Goal: Task Accomplishment & Management: Use online tool/utility

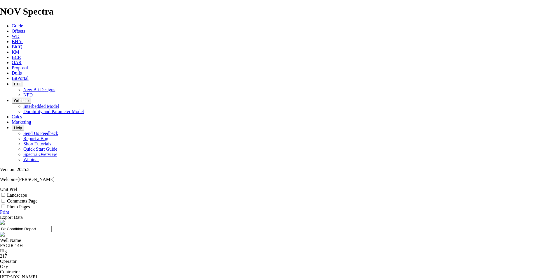
scroll to position [58, 0]
click at [25, 29] on link "Offsets" at bounding box center [18, 31] width 13 height 5
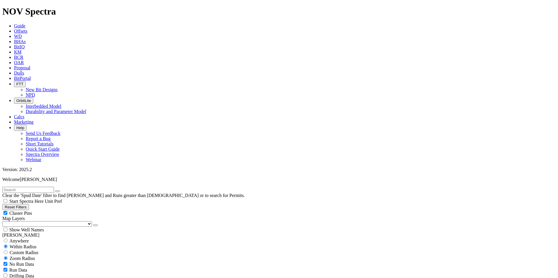
click at [40, 187] on input "text" at bounding box center [28, 190] width 52 height 6
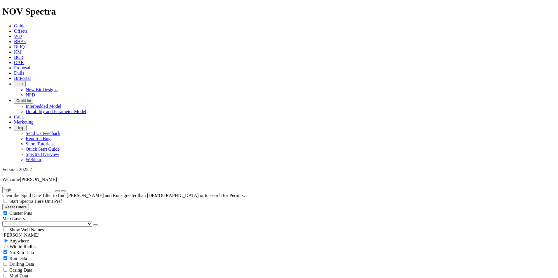
scroll to position [454, 0]
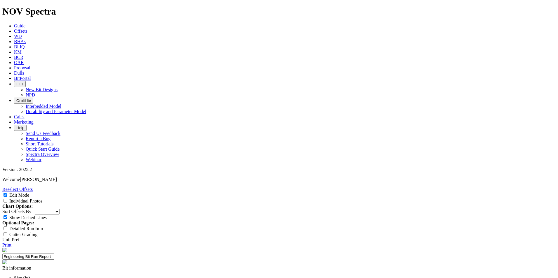
click at [7, 227] on input "Detailed Run Info" at bounding box center [5, 229] width 4 height 4
checkbox input "true"
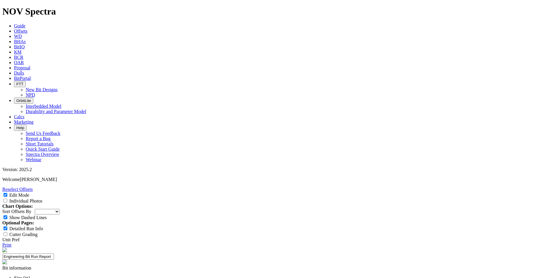
click at [59, 209] on select "Depth In Interval ROP Spud Date" at bounding box center [47, 212] width 25 height 6
paste input "Mohammed alsaqri"
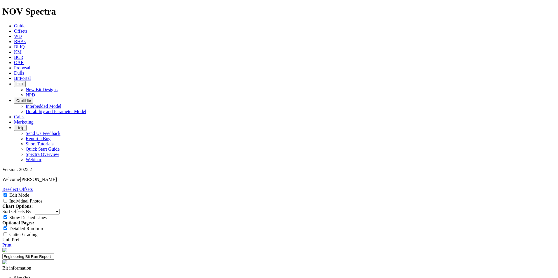
type input "Mohammed Al Saqri"
paste textarea "Design Aim: EHO-MENA-Oman - Optimise CFD, Eliminate Flow Guides, and Change Cut…"
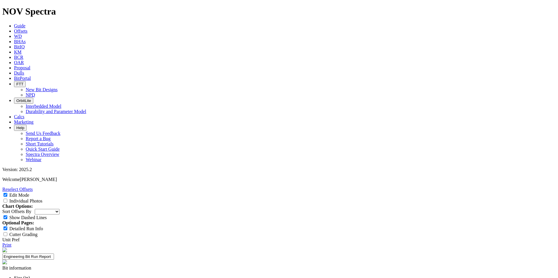
type textarea "Design Aim: EHO-MENA-Oman - Optimise CFD, Eliminate Flow Guides, and Change Cut…"
paste input "PDC BIT"
type input "PDC BIT"
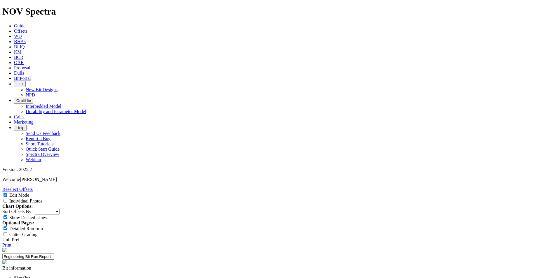
paste input "XCEED"
type input "XCEED"
paste input "FLEX PONY COLLAR"
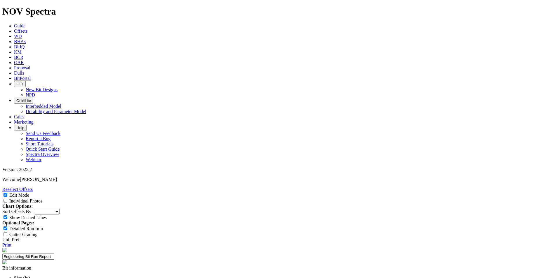
scroll to position [0, 7]
type input "FLEX PONY COLLAR"
paste input "MWD TOOL"
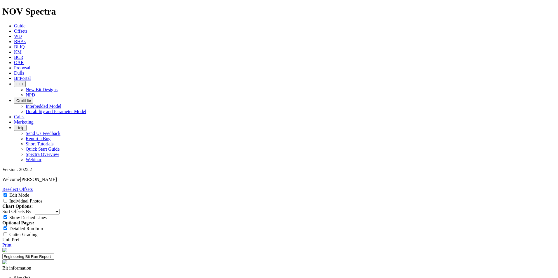
type input "MWD TOOL"
paste input "NON-MAG DRILL COLLAR"
type input "NON-MAG DRILL COLLAR"
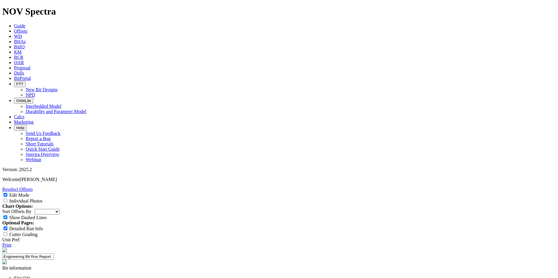
scroll to position [0, 0]
paste input "PONY DRILL COLLAR"
type input "PONY DRILL COLLAR"
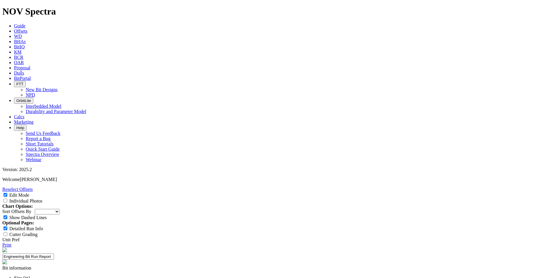
scroll to position [0, 0]
paste input "FLOAT SUB"
type input "FLOAT SUB"
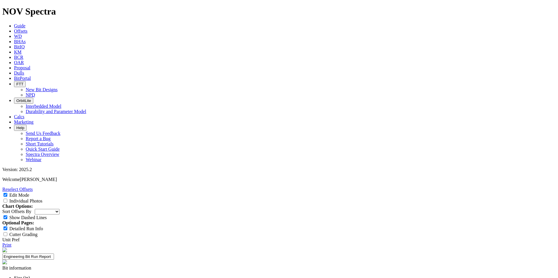
paste input "UNDERREAMER"
type input "UNDERREAMER"
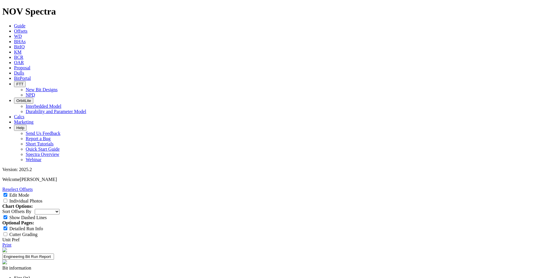
paste input "HWDP"
type input "HWDP"
paste input "DRILLING JAR"
type input "DRILLING JAR"
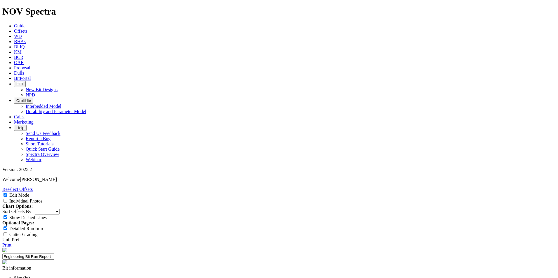
drag, startPoint x: 183, startPoint y: 102, endPoint x: 182, endPoint y: 105, distance: 3.2
paste input "HWDP"
type input "HWDP"
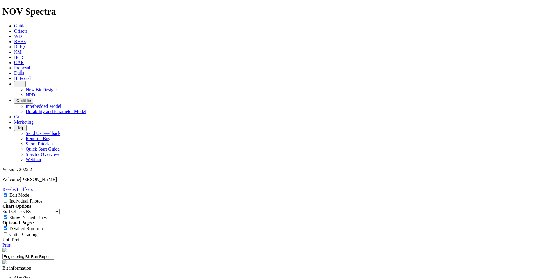
paste input "DRILL PIPE"
type input "DRILL PIPE"
paste input "HWDP"
type input "HWDP"
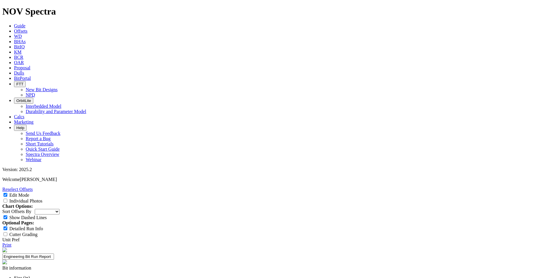
paste input "XCEED"
type input "XCEED"
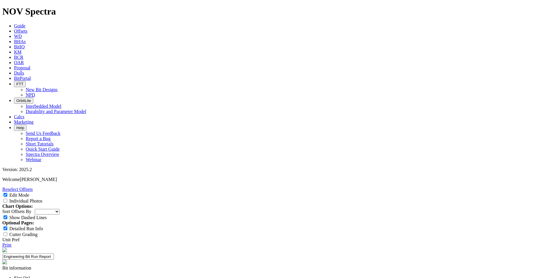
type input "SLB"
paste input "8.500"
type input "8.500"
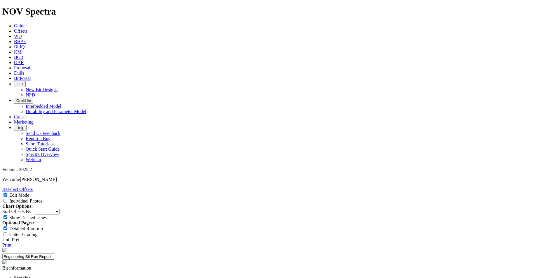
paste input "5.000"
type input "5.000"
paste input "5.000"
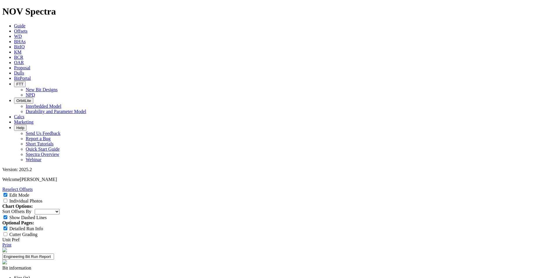
type input "5.000"
paste input "5.000"
type input "5.000"
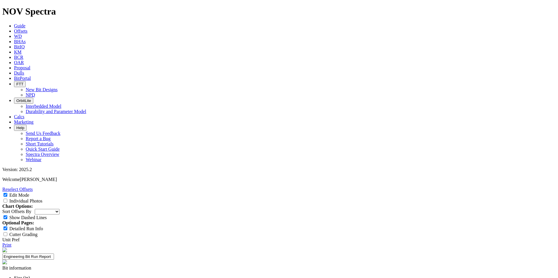
paste input "5.000"
type input "5.000"
paste input "6.629"
type input "6.629"
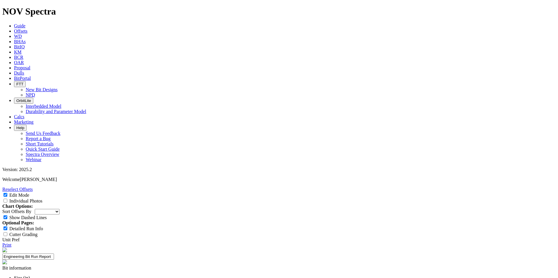
paste input "8.250"
type input "8.250"
paste input "6.750"
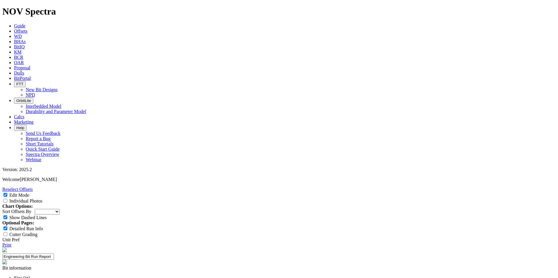
type input "6.750"
paste input "6.750"
type input "6.750"
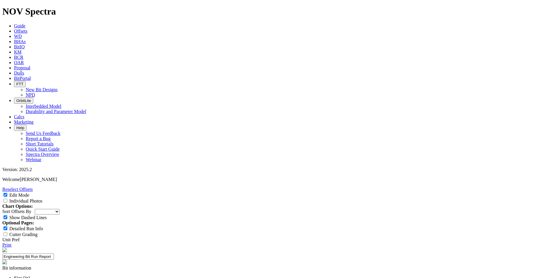
paste input "6.500"
type input "6.500"
paste input "6.890"
type input "6.890"
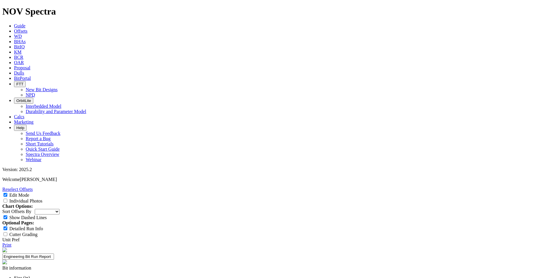
paste input "6.500"
type input "6.500"
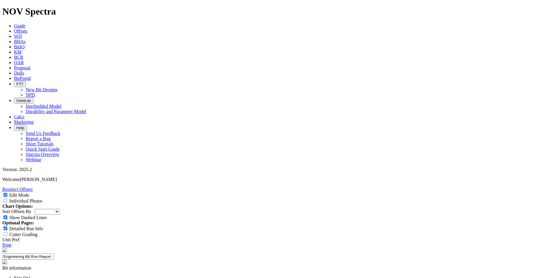
paste input "8.250"
type input "8.250"
paste input "2.250"
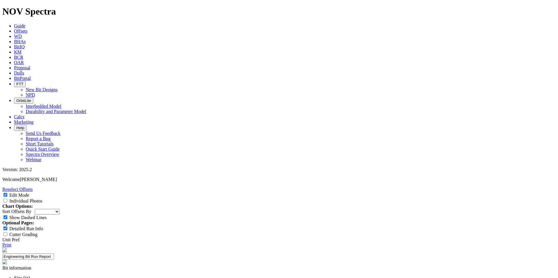
type input "2.250"
paste input "3.000"
type input "3.000"
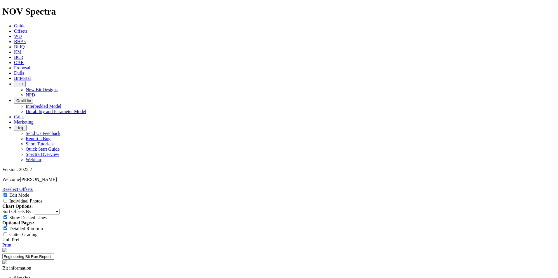
paste input "3.000"
type input "3.000"
paste input "3.000"
type input "3.000"
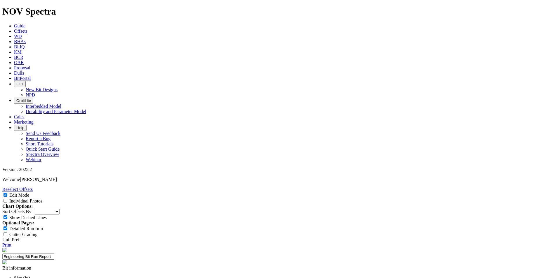
paste input "4.269"
type input "4.269"
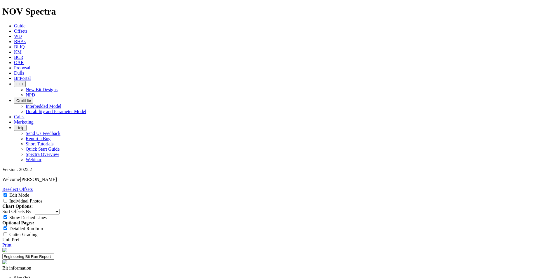
paste input "2.750"
type input "2.750"
paste input "2.500"
type input "2.500"
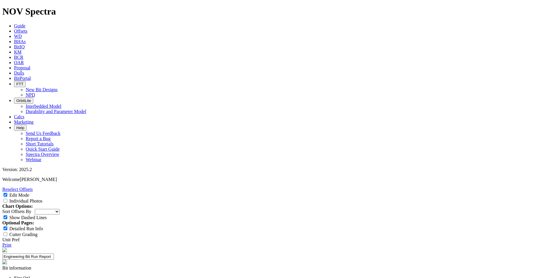
paste input "1.750"
type input "1.750"
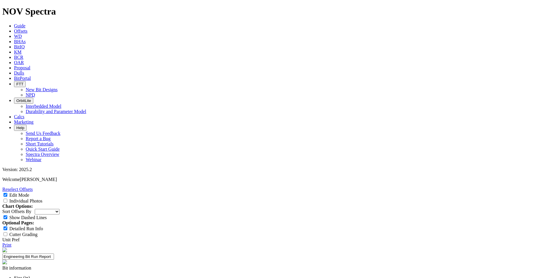
paste input "1.750"
type input "1.750"
paste input "5.100"
type input "5.100"
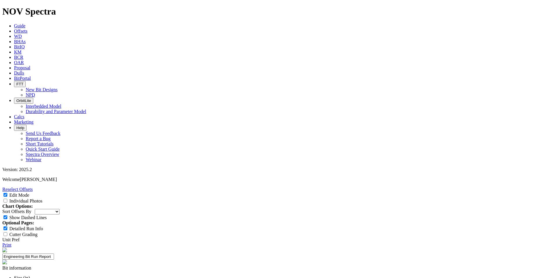
paste input "2.250"
type input "2.250"
paste input "2.250"
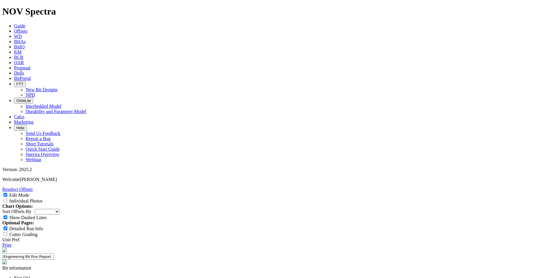
type input "2.250"
paste input "5.500"
type input "5.500"
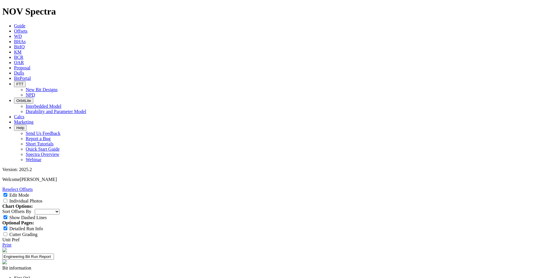
paste input "735.83"
type input "735.83"
paste input "1703.54"
type input "1703.54"
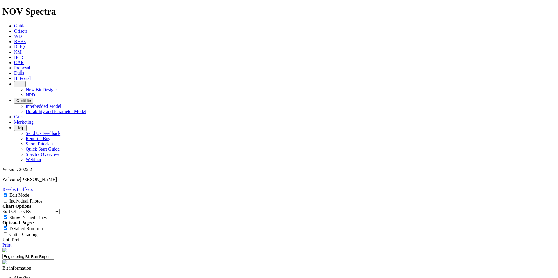
paste input "92.07"
type input "92.07"
drag, startPoint x: 257, startPoint y: 98, endPoint x: 259, endPoint y: 94, distance: 3.9
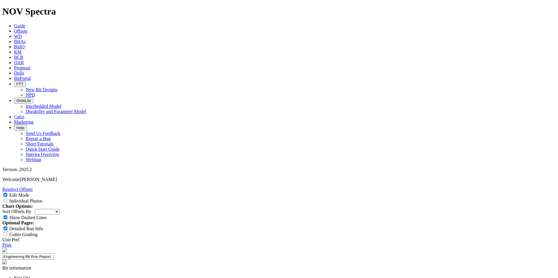
paste input "30.00"
type input "30.00"
paste input "92.00"
type input "92.00"
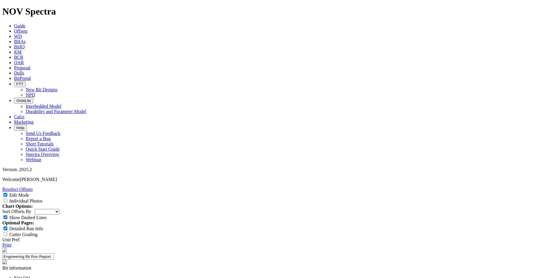
paste input "7.60"
type input "7.60"
paste input "2.30"
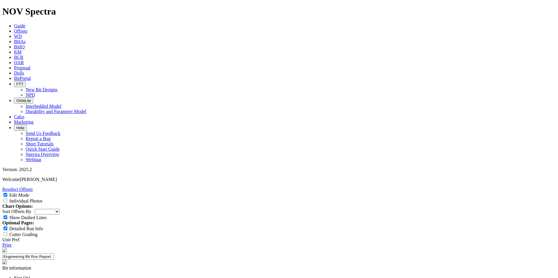
type input "2.30"
paste input "6.30"
type input "6.30"
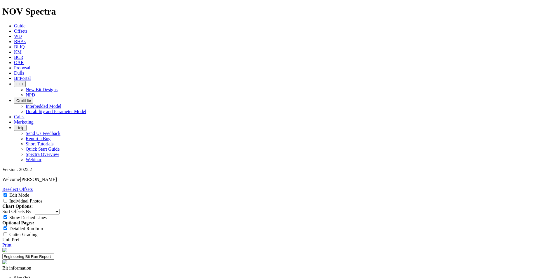
paste input "10.60"
type input "10.60"
paste input "26.20"
type input "26.20"
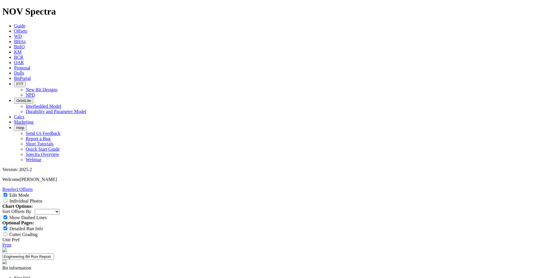
drag, startPoint x: 257, startPoint y: 54, endPoint x: 251, endPoint y: 57, distance: 6.4
paste input "9.65"
type input "9.65"
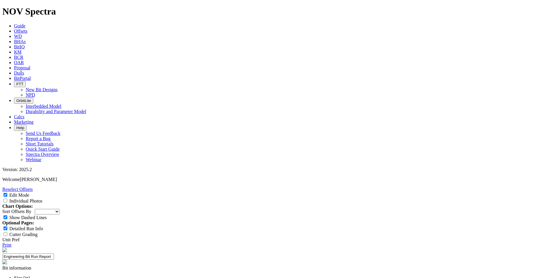
paste input "25.40"
type input "25.40"
paste input "0.80"
type input "0.80"
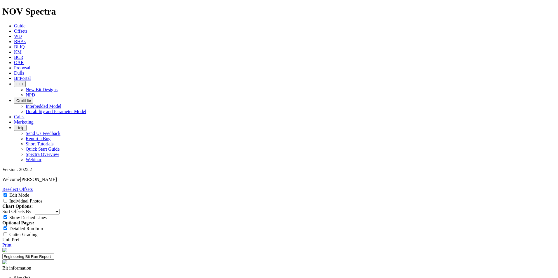
scroll to position [350, 0]
type input "WBM"
type input "11.4"
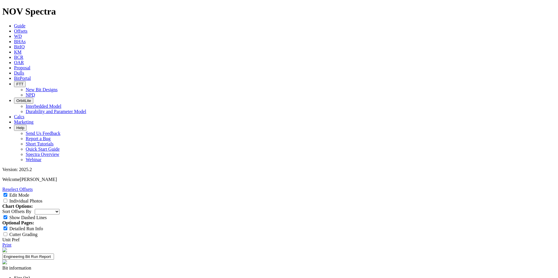
type input "21"
type input "25"
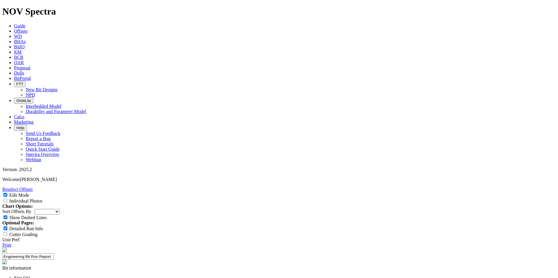
type input "1"
type input "10"
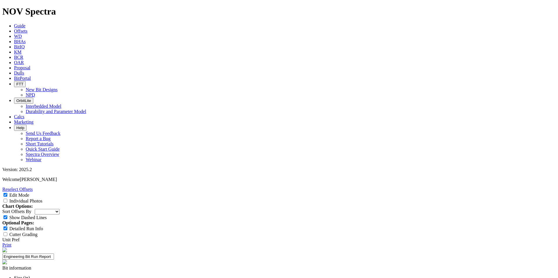
type input "25"
type input "80"
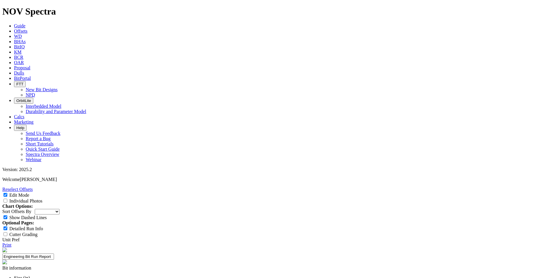
type input "100"
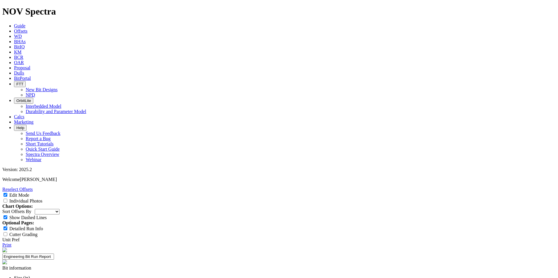
paste input "2100"
type input "2100"
type input "BUS"
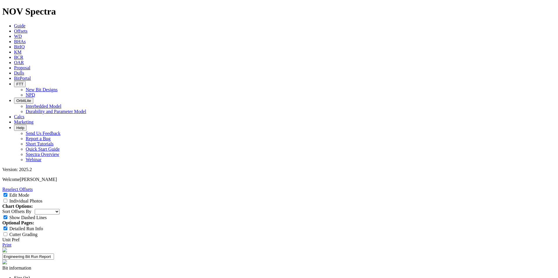
type input "90"
paste input "22.41"
type input "22.41"
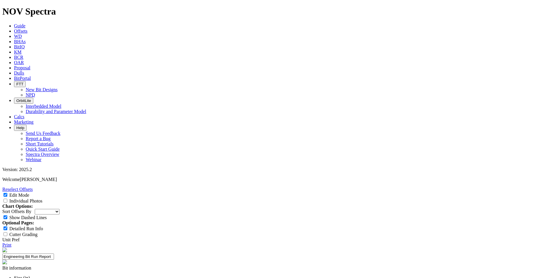
paste input "6.21"
type input "6.21"
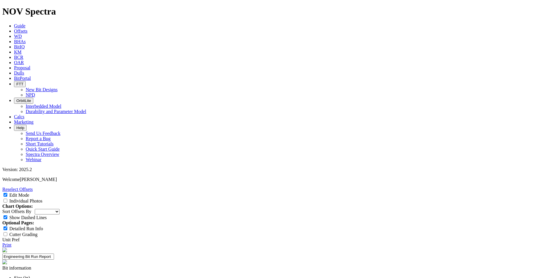
scroll to position [0, 0]
select select "New Bit Design"
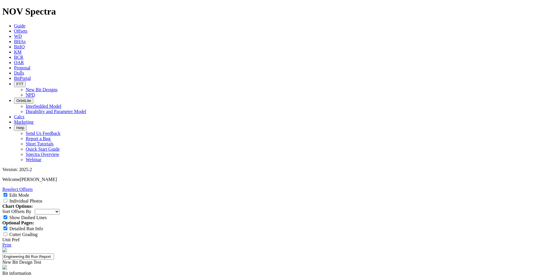
type input "Hard Facing"
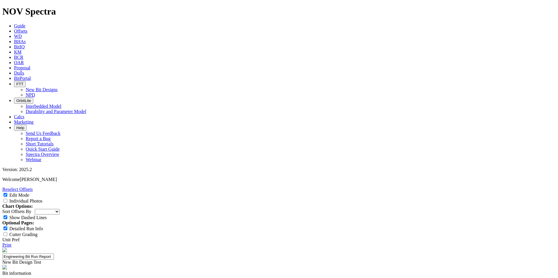
paste textarea "An 8½" build-up section was drilled from 4,311 ft to 6,035 ft, totaling 1,724 f…"
drag, startPoint x: 375, startPoint y: 107, endPoint x: 320, endPoint y: 107, distance: 54.5
type textarea "An 8½" build-up section was drilled from 4,311 ft to 6,035 ft, totaling 1,724 f…"
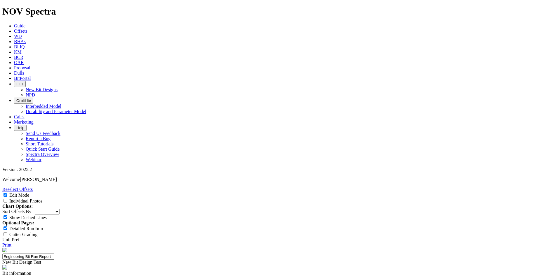
paste textarea "e bit was graded 1-1-WT-G-X-I-NO-TD, showing it came out in excellent condition…"
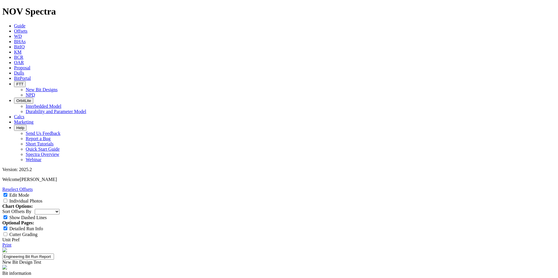
type textarea "The bit was graded 1-1-WT-G-X-I-NO-TD, showing it came out in excellent conditi…"
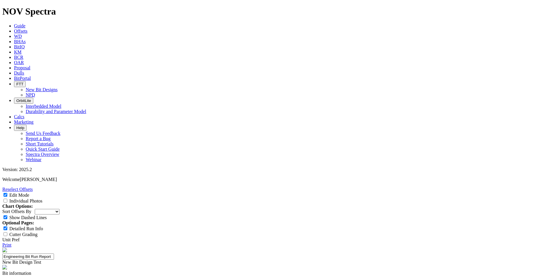
drag, startPoint x: 540, startPoint y: 131, endPoint x: 38, endPoint y: 249, distance: 515.0
click at [11, 243] on link "Print" at bounding box center [6, 245] width 9 height 5
